Goal: Check status

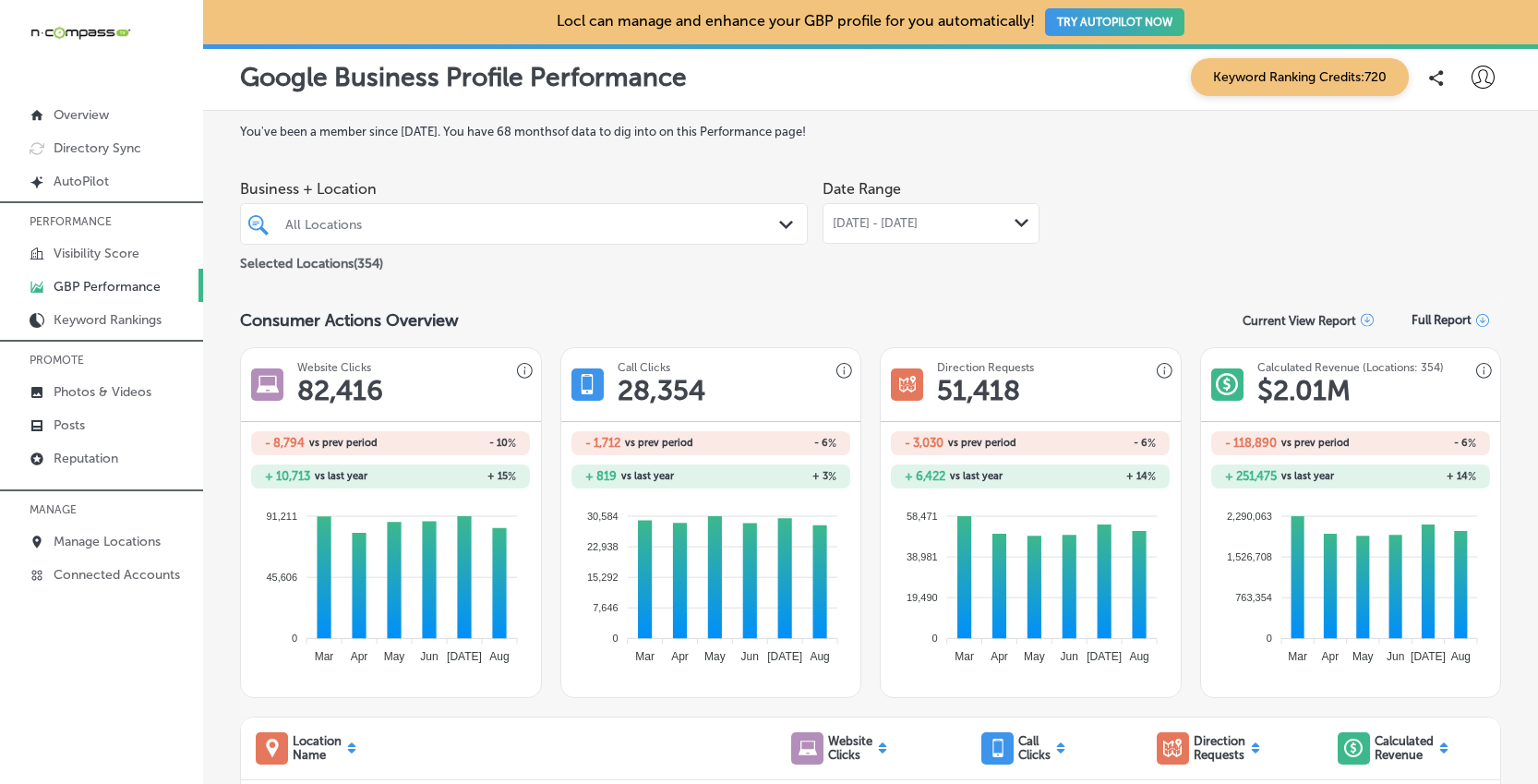
drag, startPoint x: 426, startPoint y: 221, endPoint x: 921, endPoint y: 203, distance: 495.3
click at [426, 221] on div "All Locations" at bounding box center [533, 224] width 495 height 16
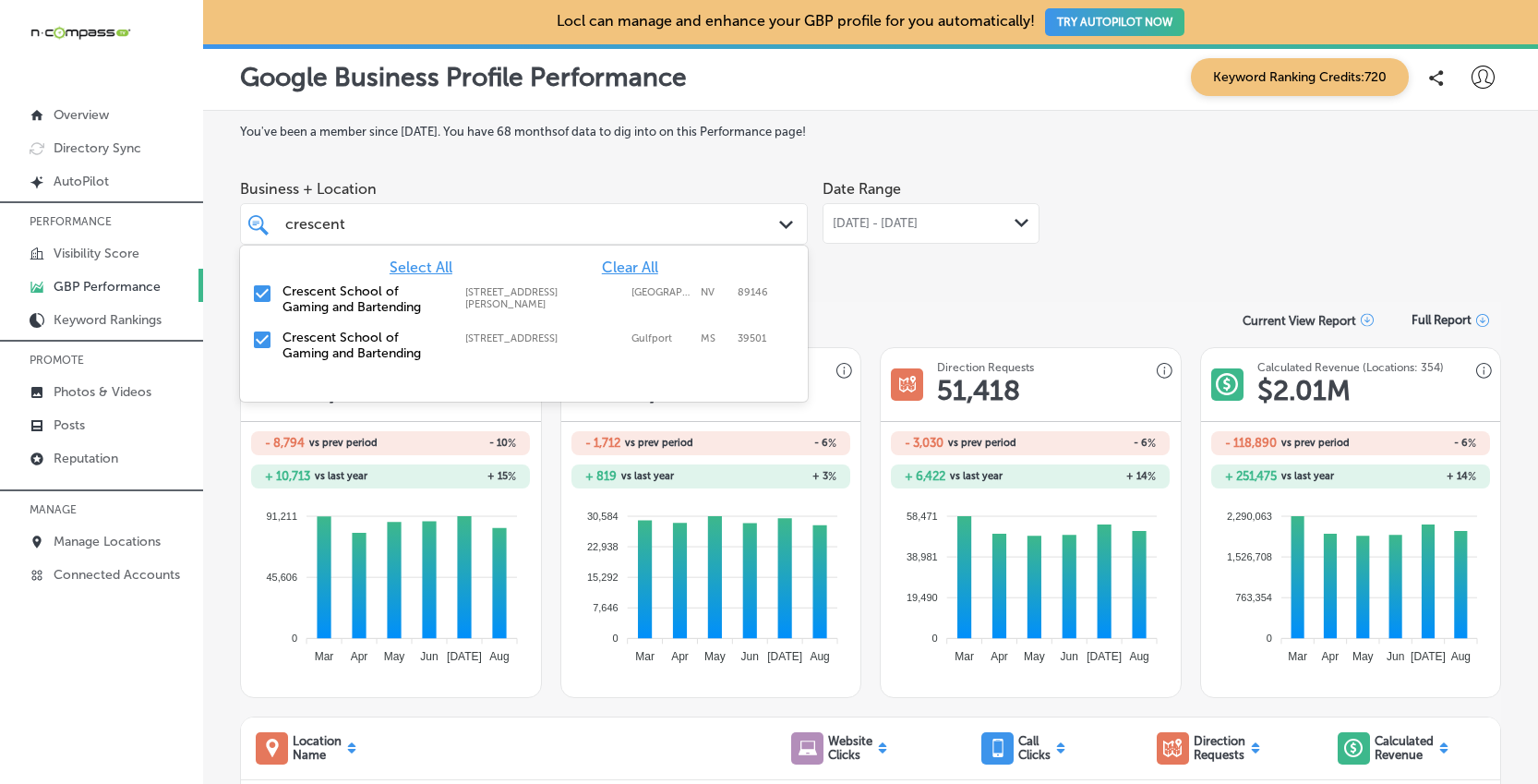
type input "crescent"
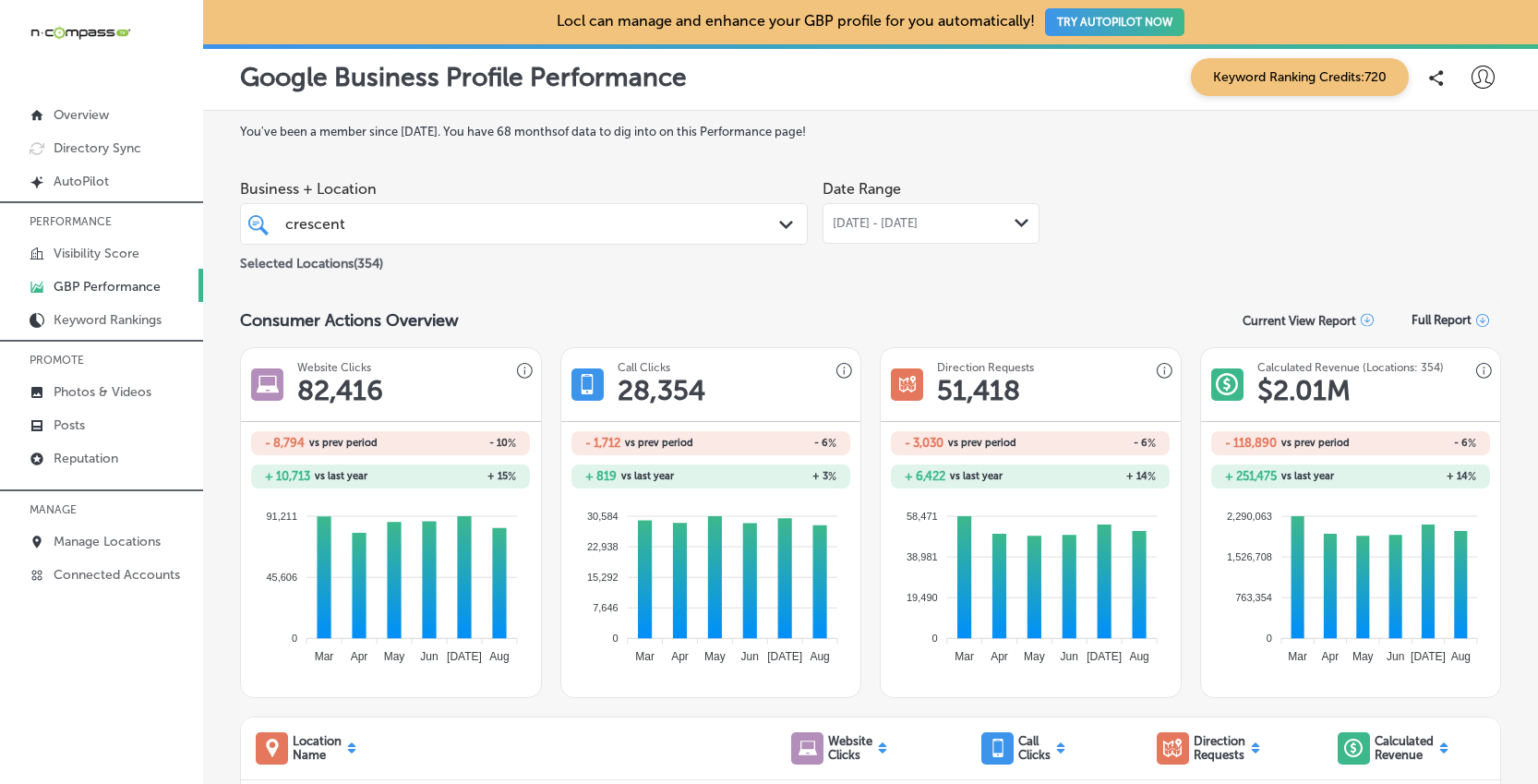
click at [500, 226] on div "[GEOGRAPHIC_DATA]" at bounding box center [499, 223] width 433 height 25
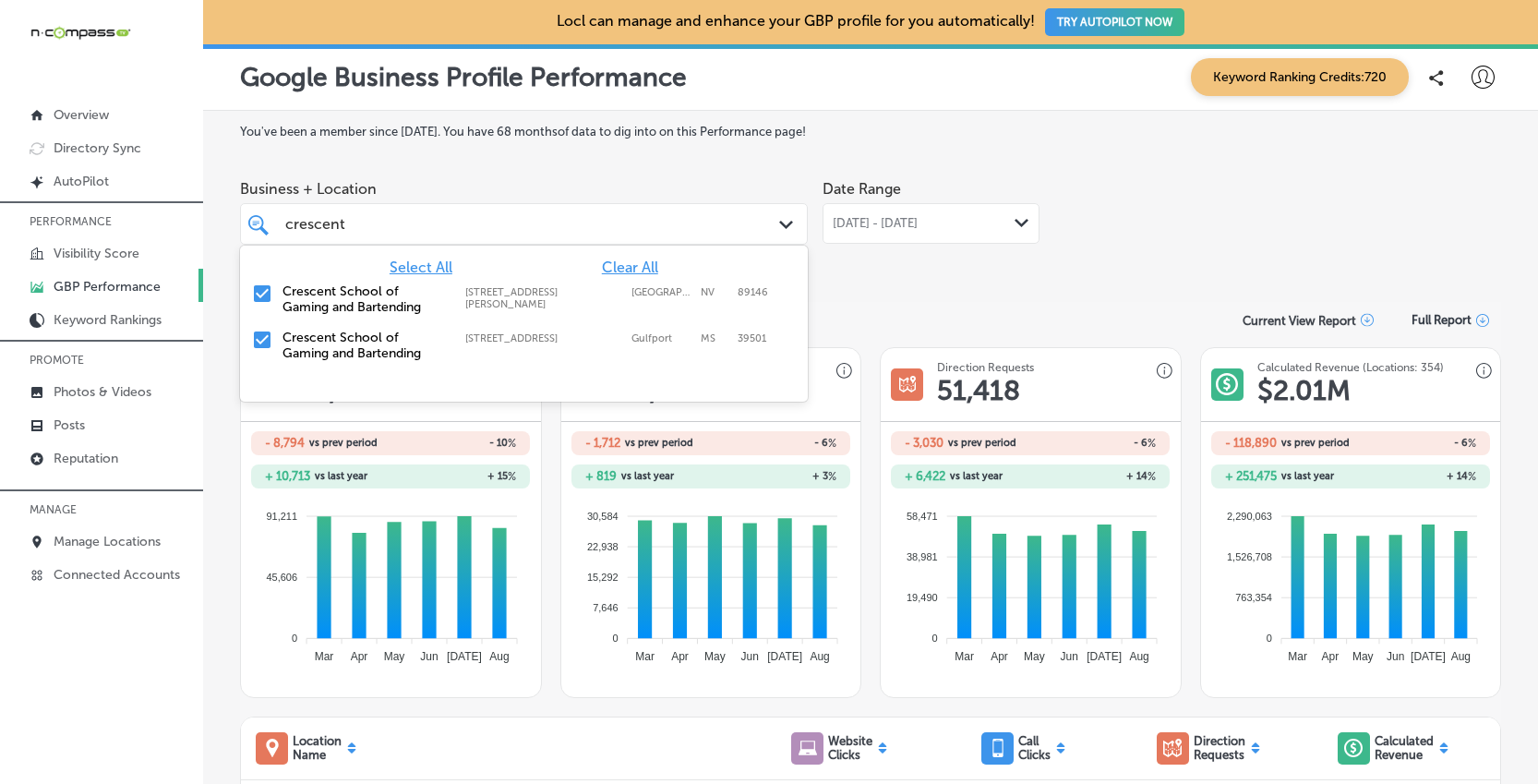
click at [635, 265] on span "Clear All" at bounding box center [629, 267] width 56 height 18
click at [254, 337] on input "checkbox" at bounding box center [262, 339] width 23 height 23
click at [980, 262] on div "Date Range [DATE] - [DATE] Path Created with Sketch." at bounding box center [931, 222] width 217 height 103
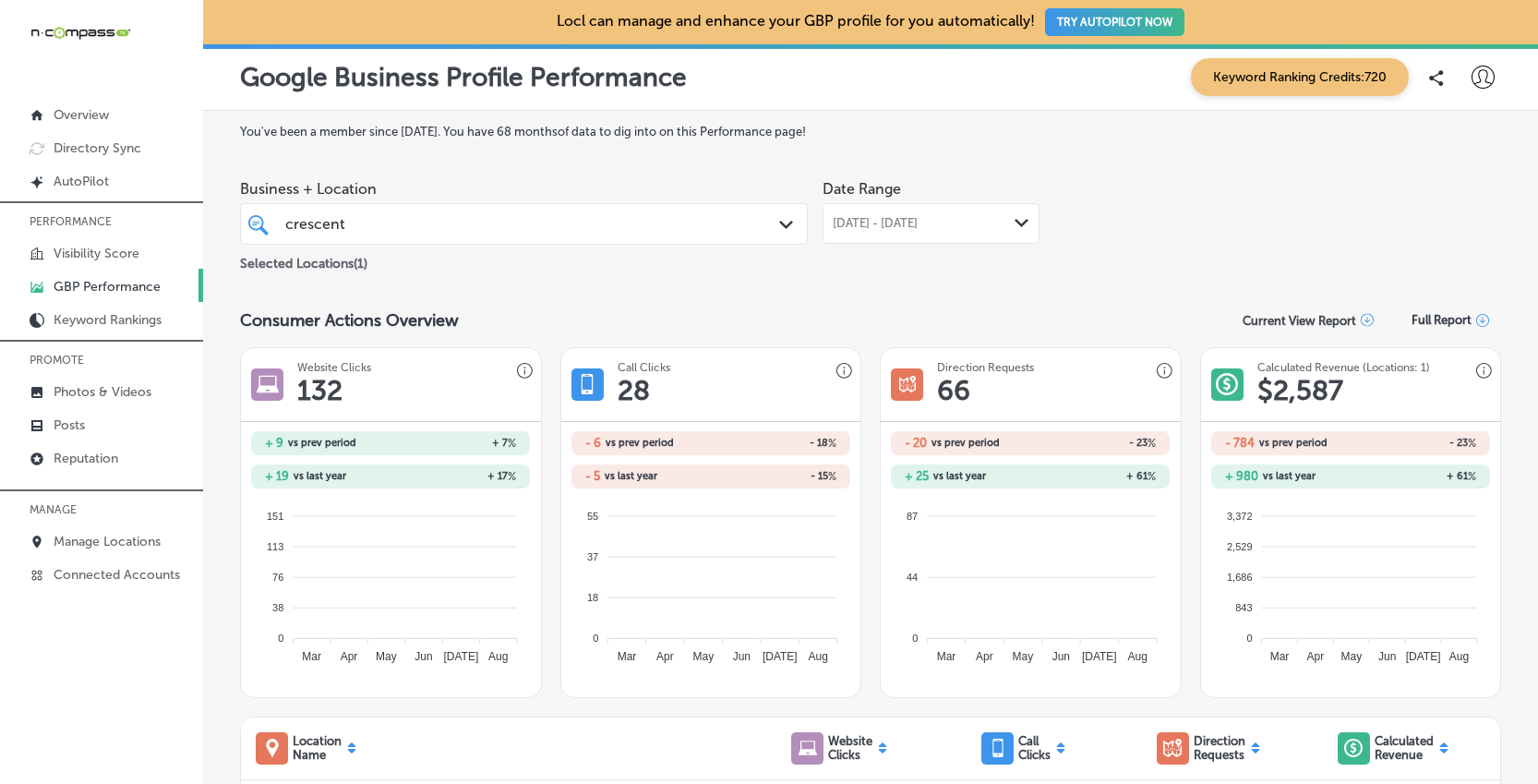
click at [918, 221] on span "[DATE] - [DATE]" at bounding box center [875, 223] width 85 height 15
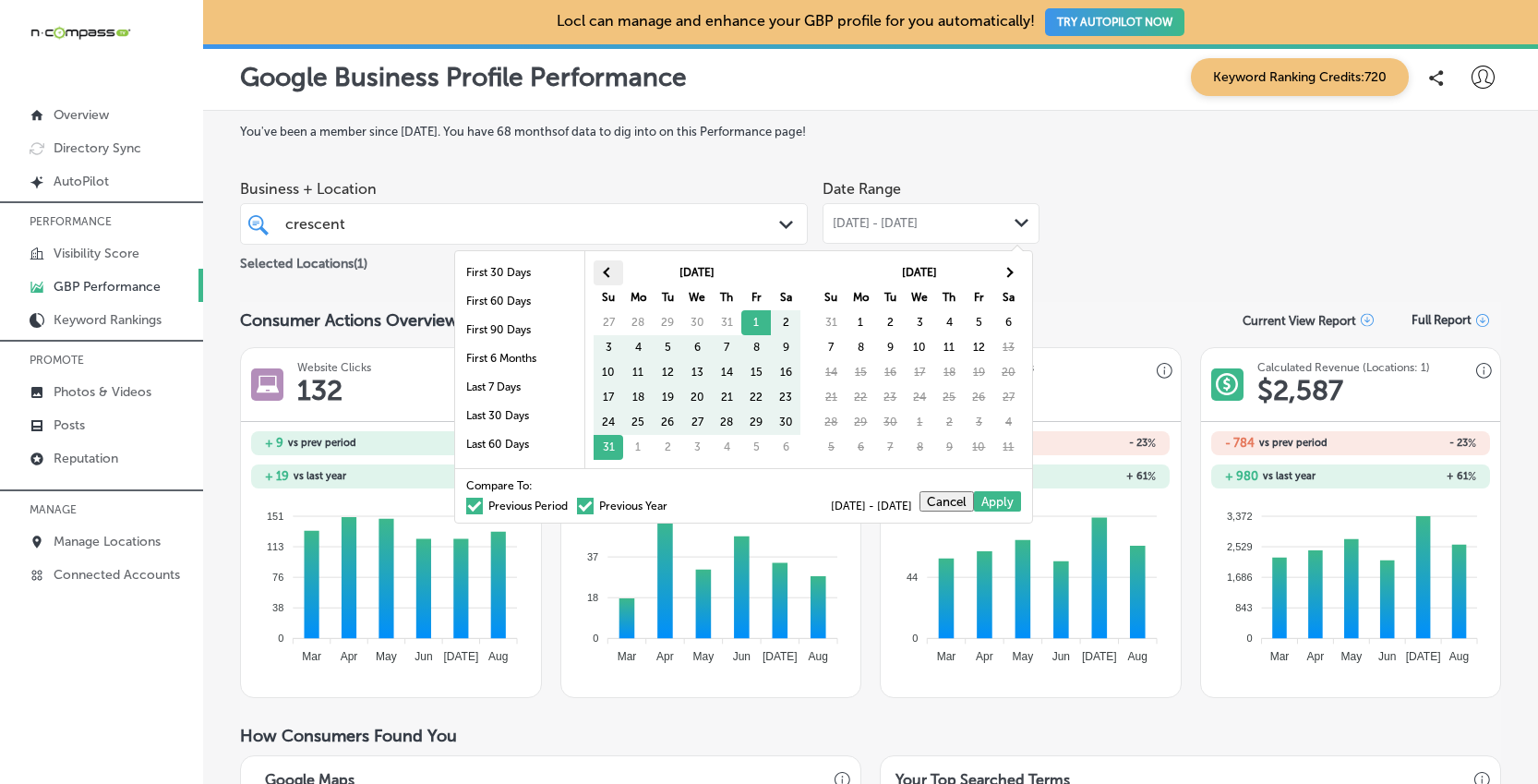
click at [609, 270] on span at bounding box center [608, 271] width 10 height 10
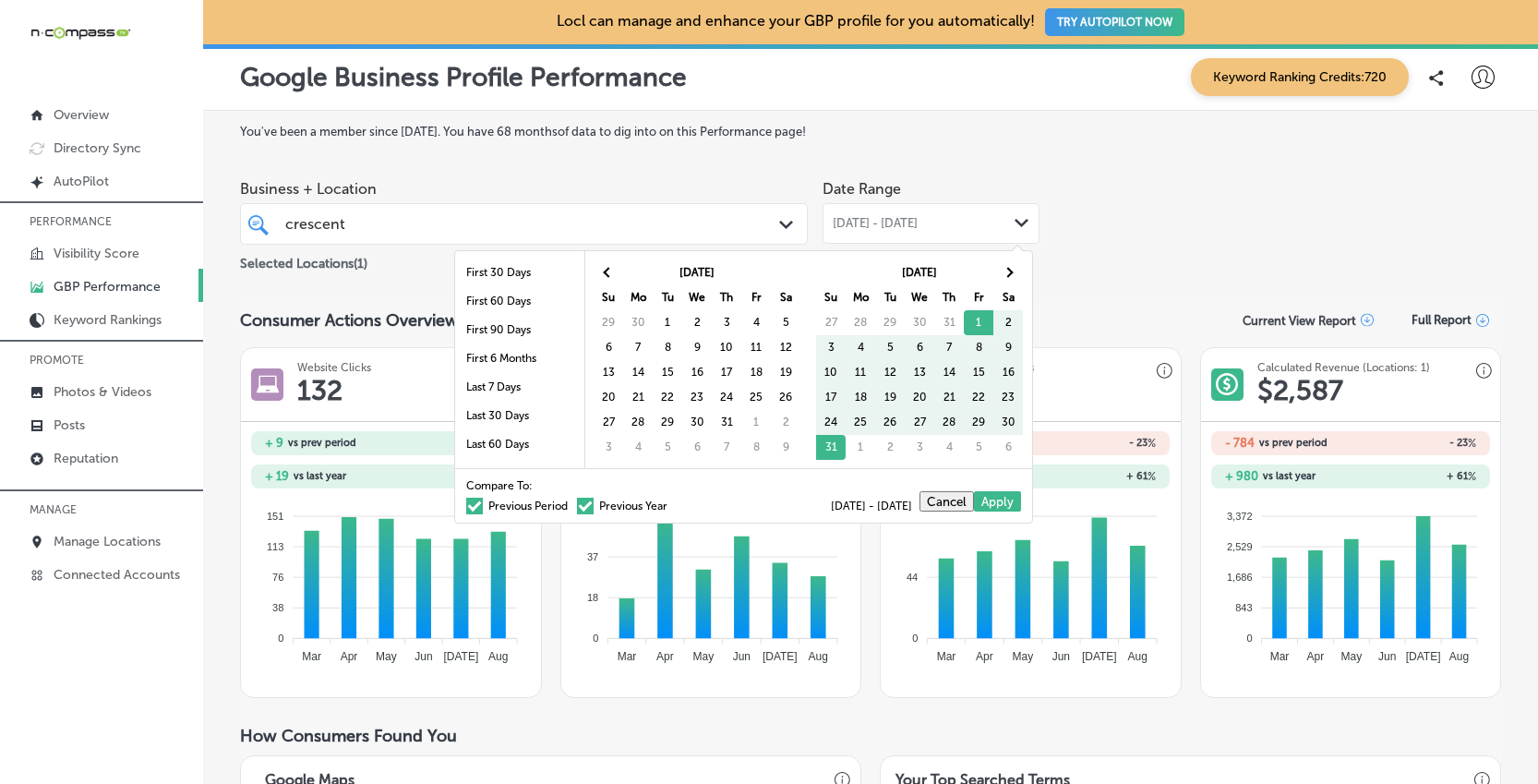
click at [609, 270] on span at bounding box center [608, 271] width 10 height 10
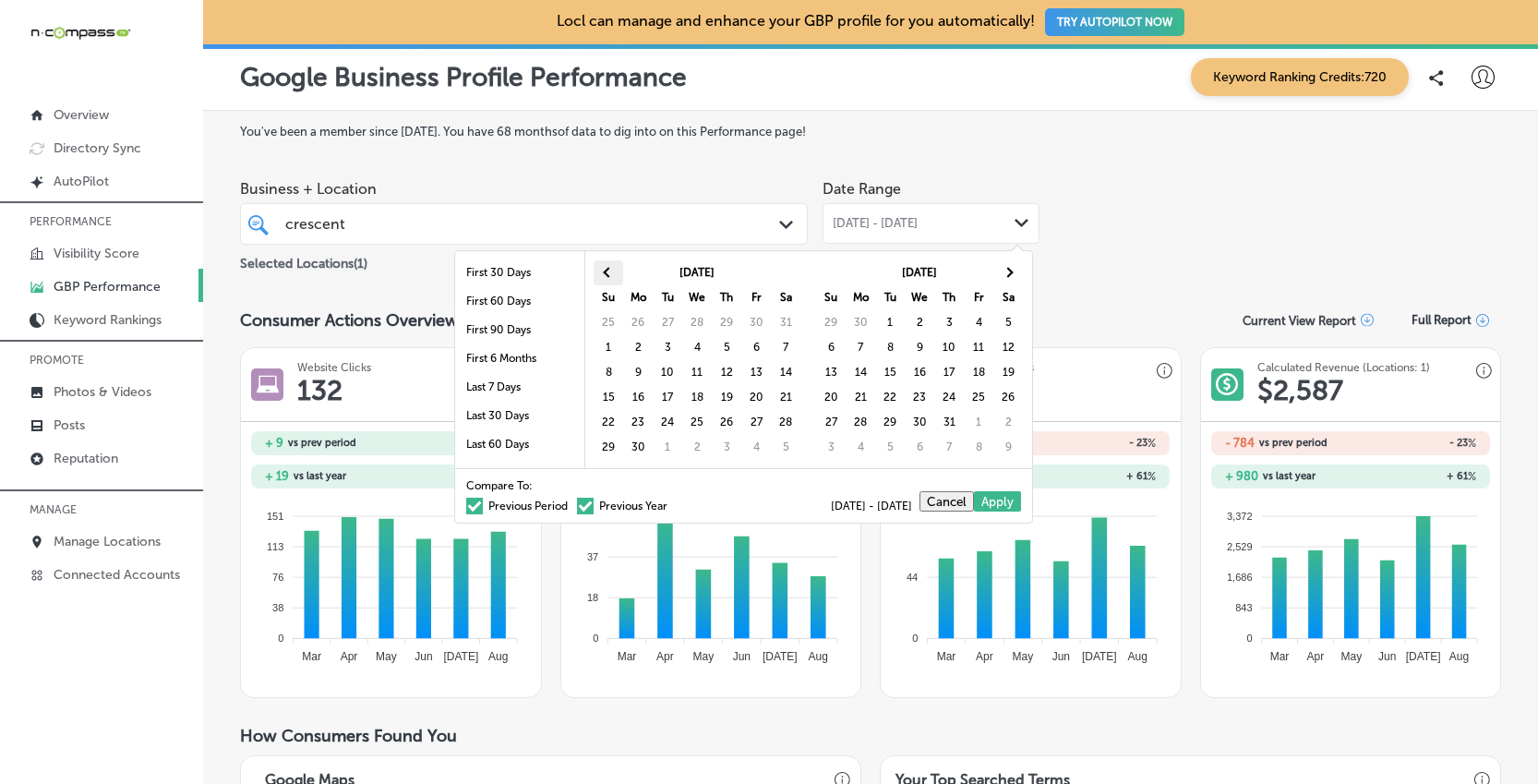
click at [611, 270] on span at bounding box center [608, 271] width 10 height 10
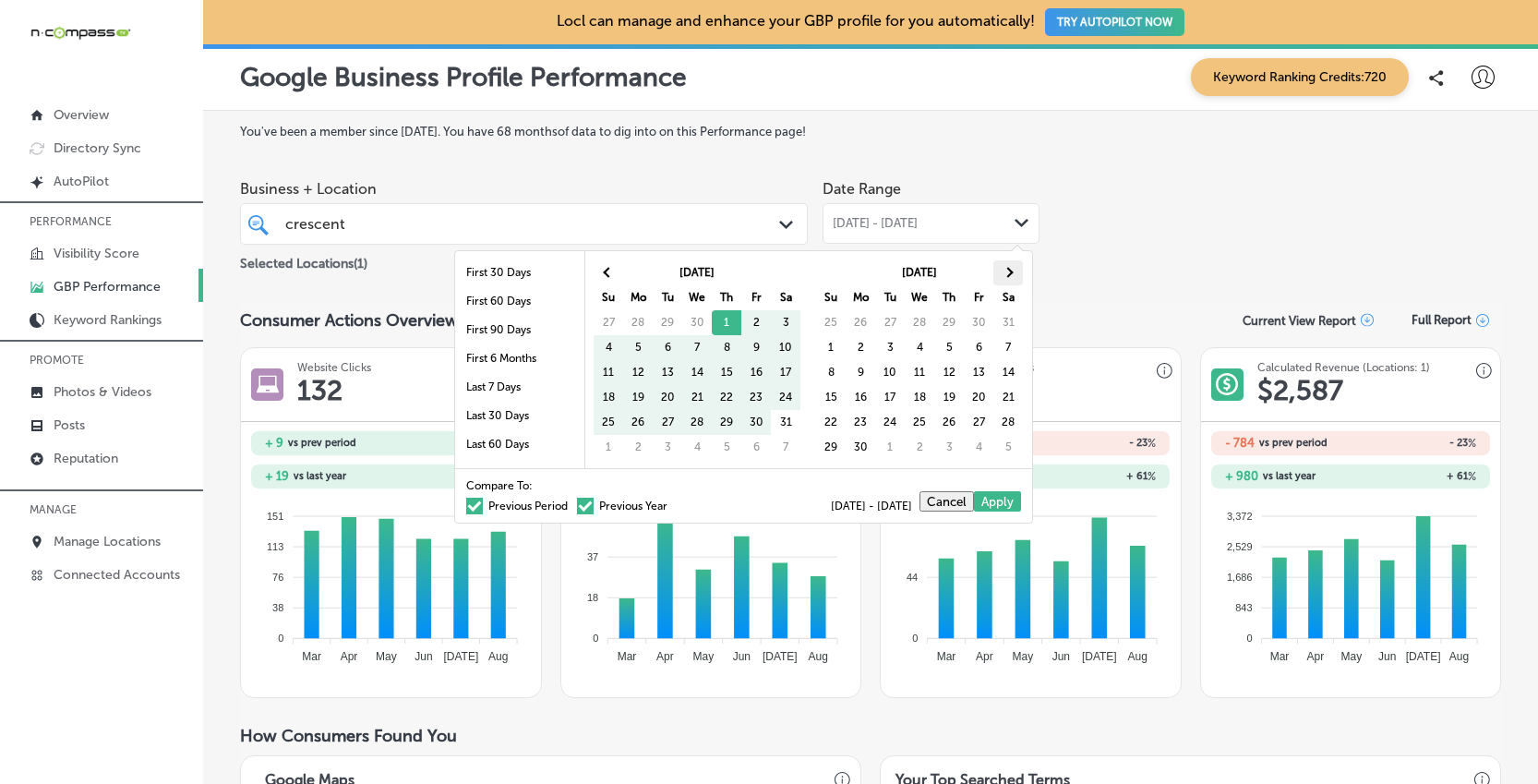
click at [1016, 275] on th at bounding box center [1008, 272] width 29 height 25
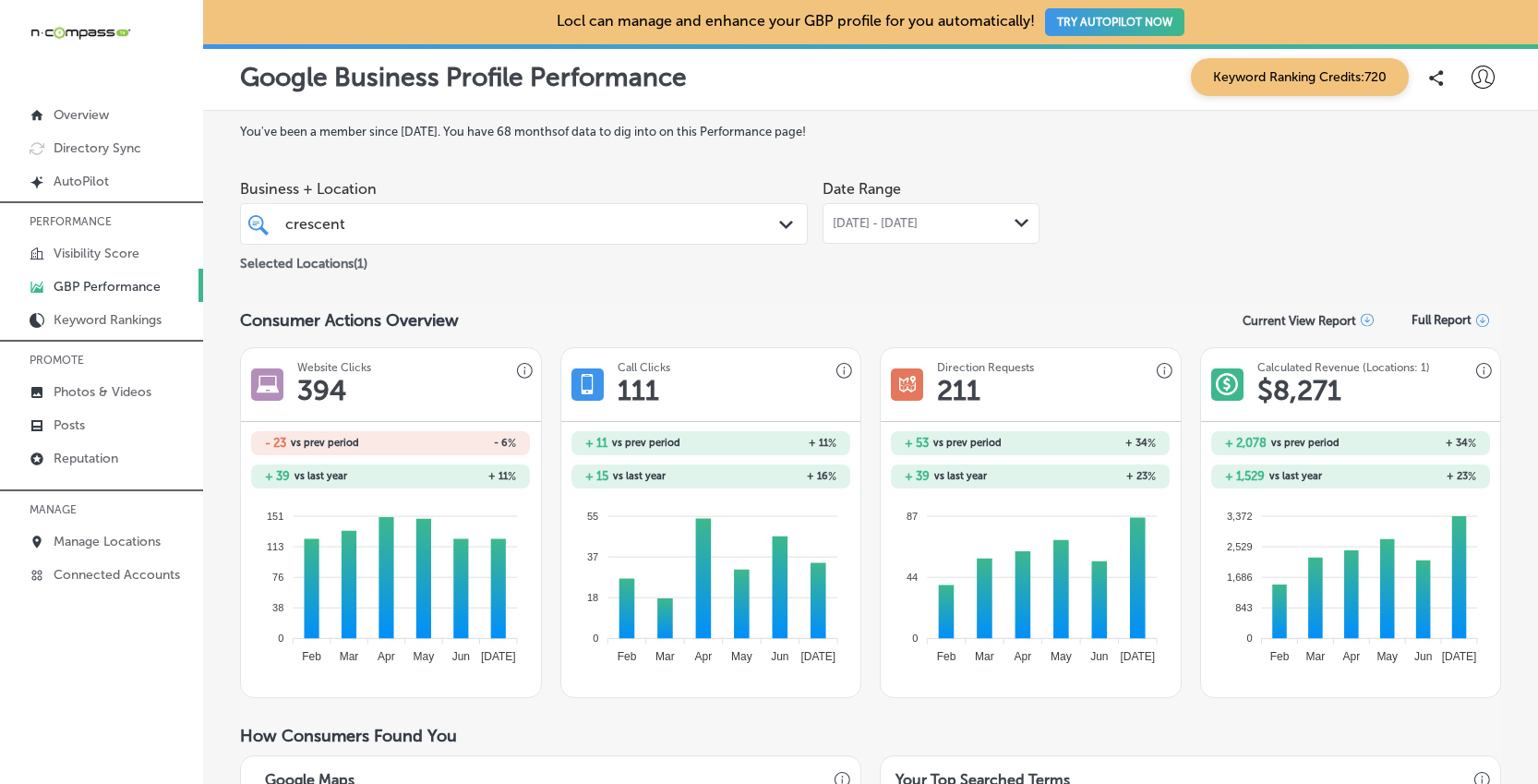
click at [883, 216] on span "[DATE] - [DATE]" at bounding box center [875, 223] width 85 height 15
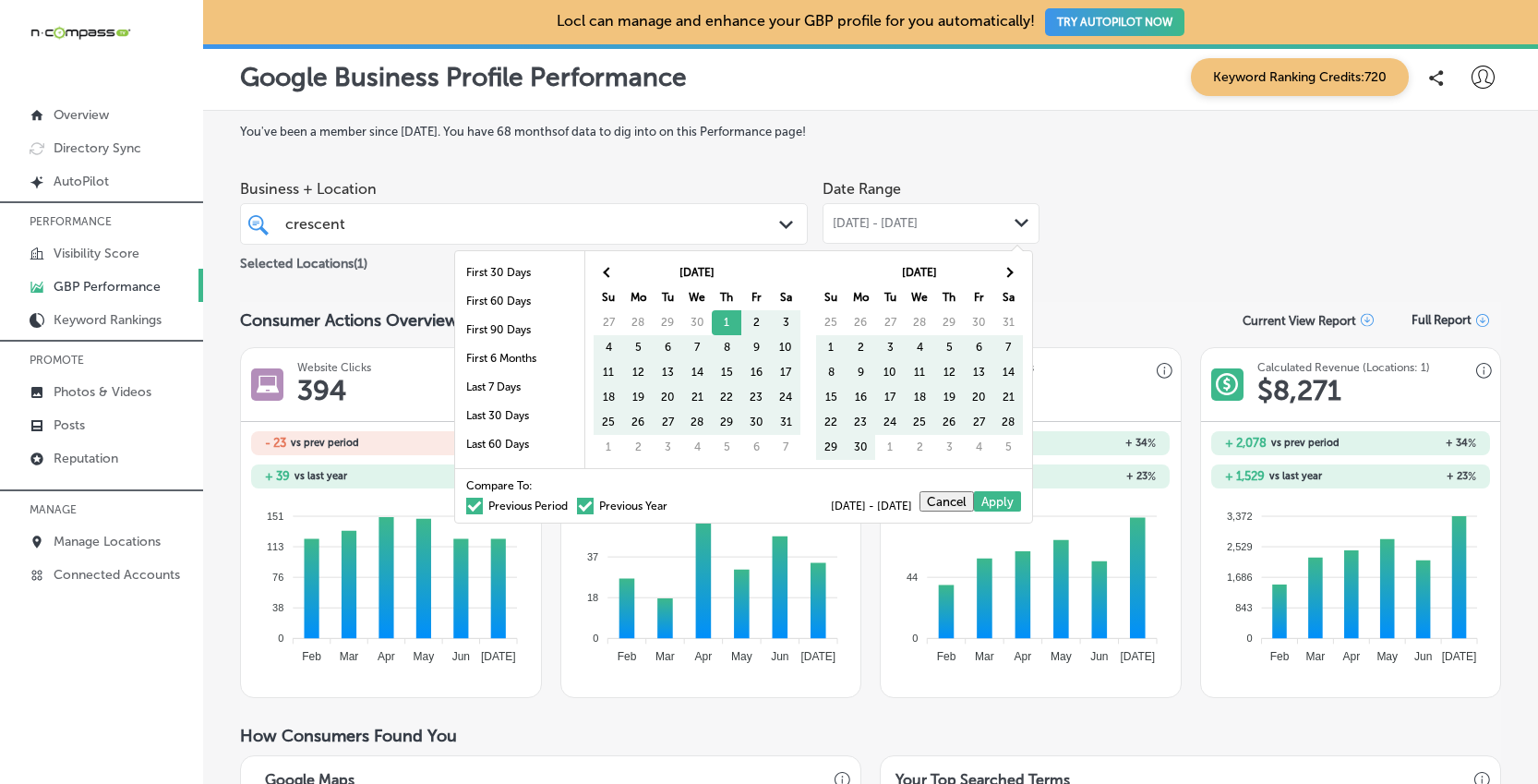
click at [577, 505] on span at bounding box center [585, 505] width 17 height 17
click at [671, 503] on input "Previous Year" at bounding box center [671, 503] width 0 height 0
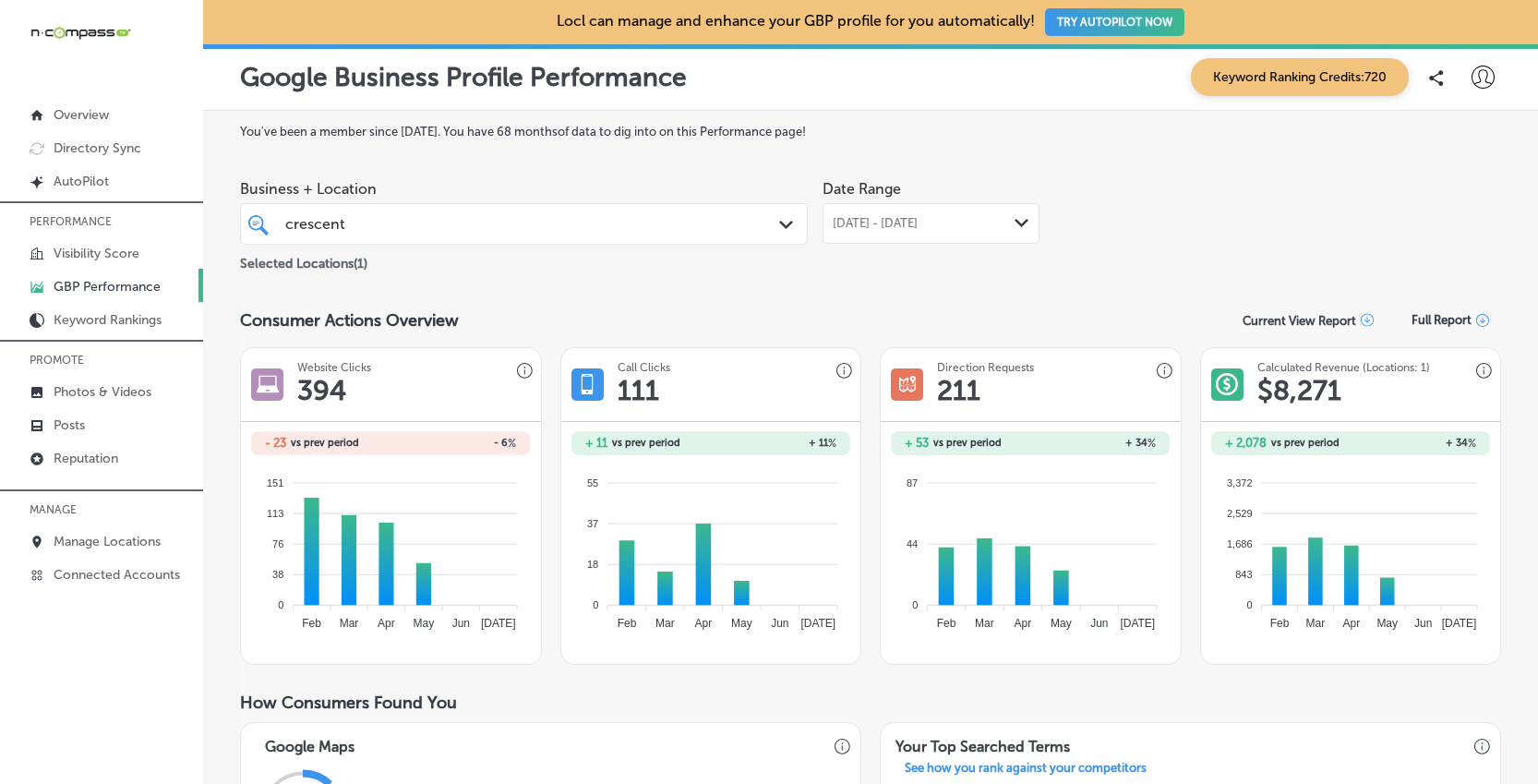
click at [871, 230] on span "[DATE] - [DATE]" at bounding box center [875, 223] width 85 height 15
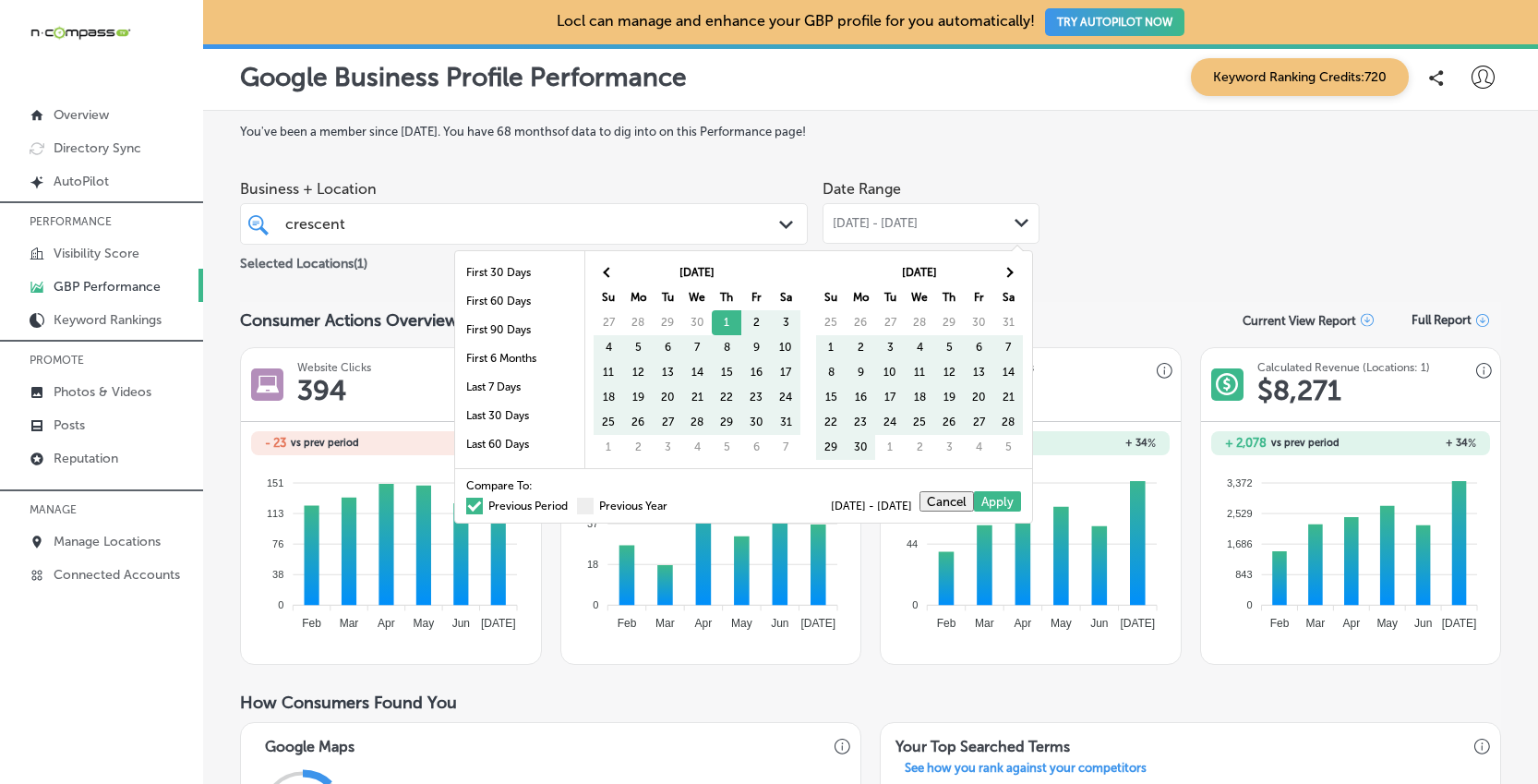
click at [466, 502] on span at bounding box center [474, 505] width 17 height 17
click at [571, 503] on input "Previous Period" at bounding box center [571, 503] width 0 height 0
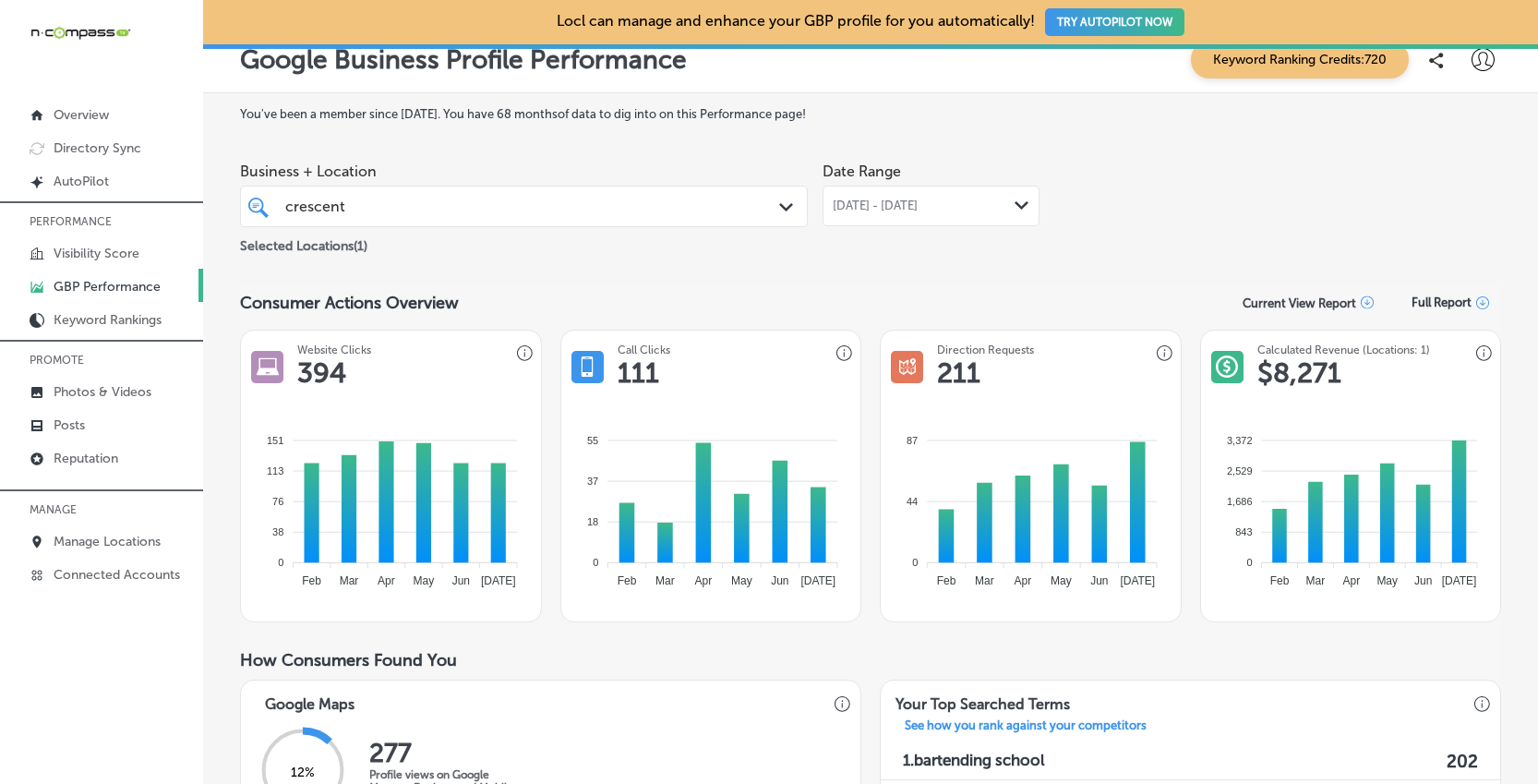
scroll to position [39, 0]
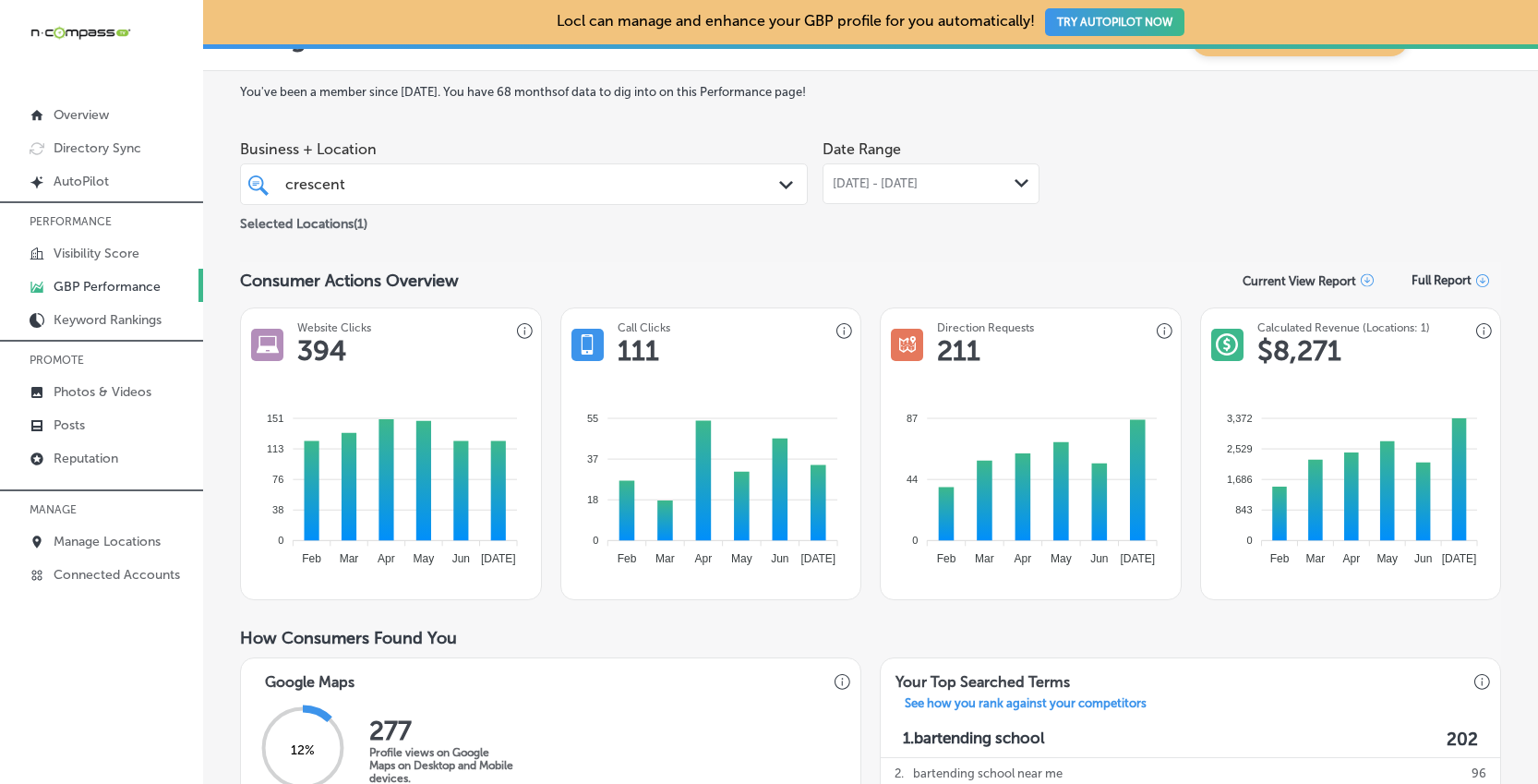
click at [616, 193] on div "[GEOGRAPHIC_DATA]" at bounding box center [499, 184] width 433 height 25
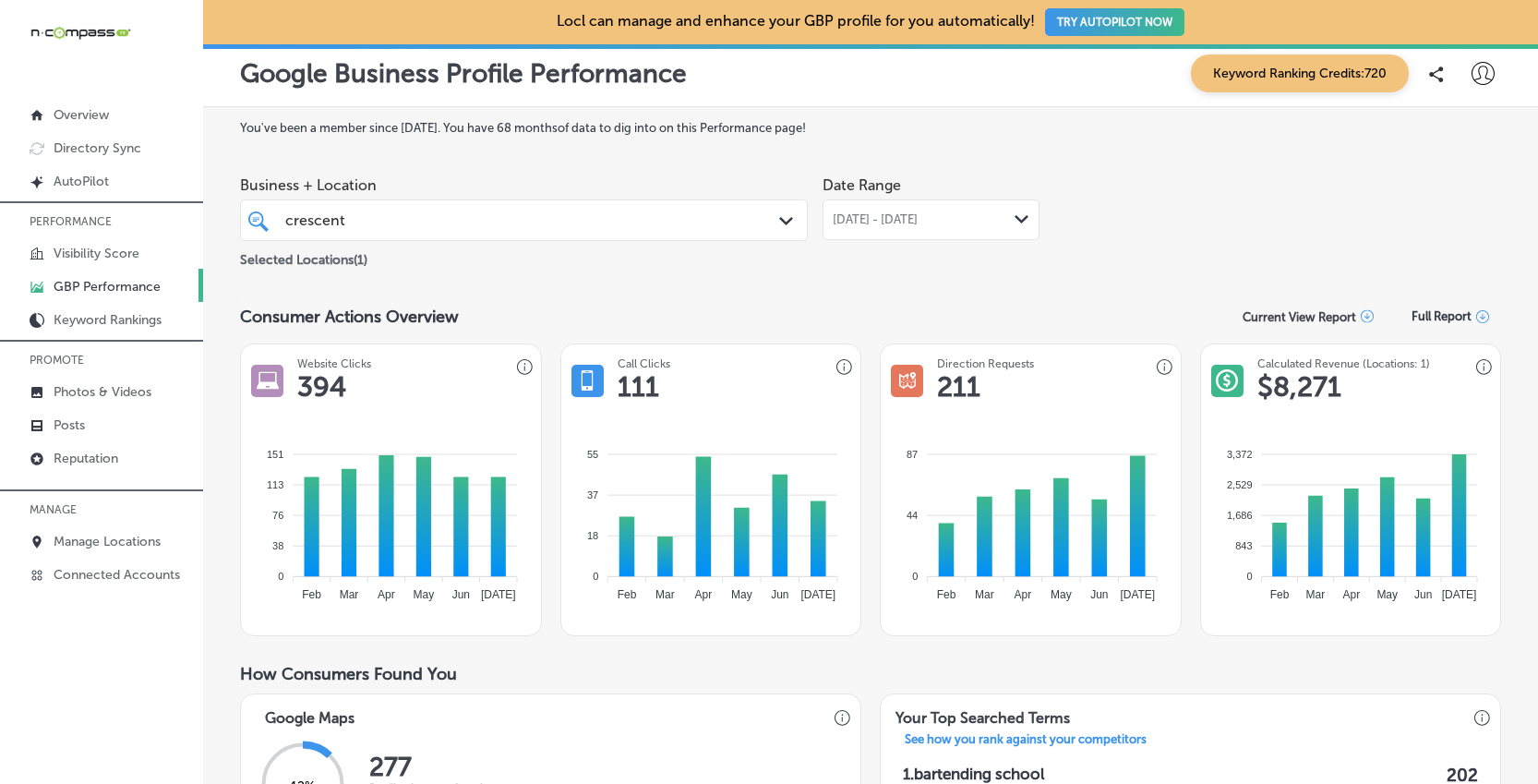
scroll to position [0, 0]
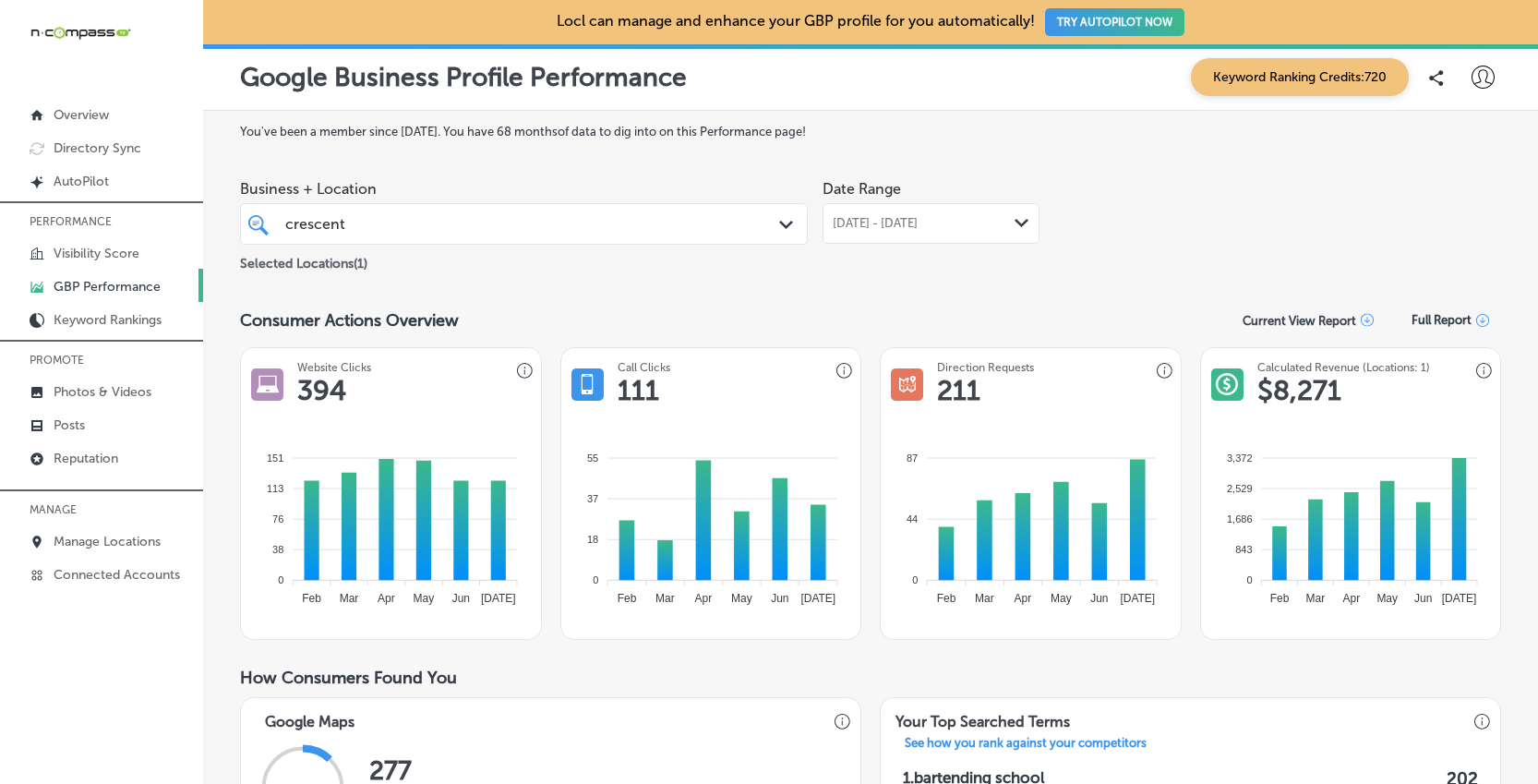
click at [918, 220] on span "[DATE] - [DATE]" at bounding box center [875, 223] width 85 height 15
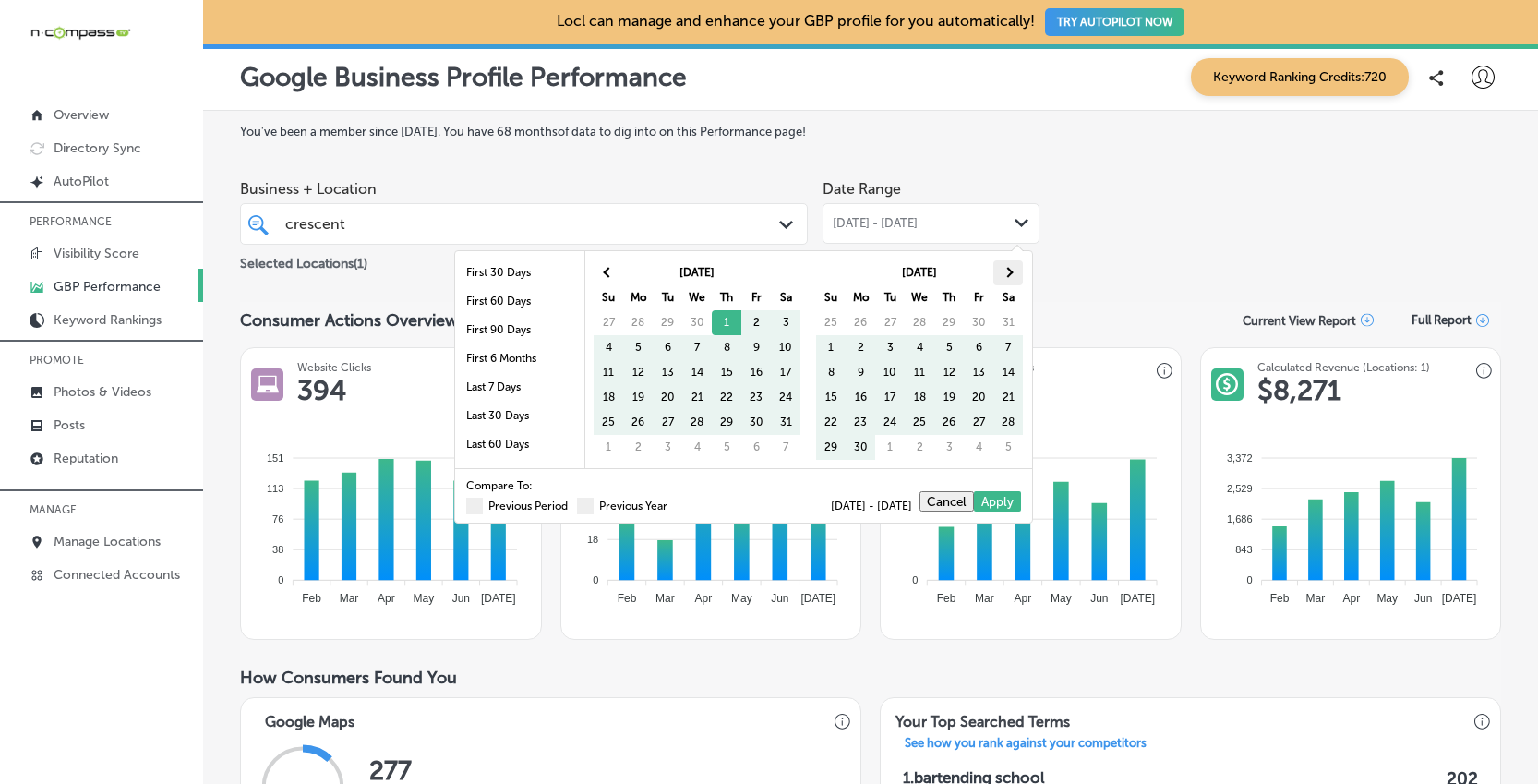
click at [1005, 265] on th at bounding box center [1008, 272] width 29 height 25
click at [1117, 249] on div "Business + Location [GEOGRAPHIC_DATA] Path Created with Sketch. Selected Locati…" at bounding box center [870, 222] width 1261 height 103
